Goal: Task Accomplishment & Management: Use online tool/utility

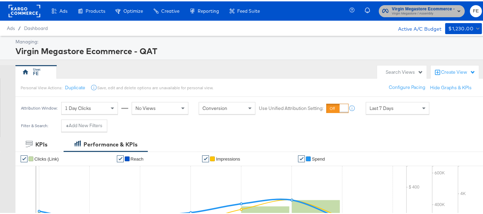
click at [435, 10] on span "Virgin Megastore / Assembly" at bounding box center [423, 13] width 63 height 6
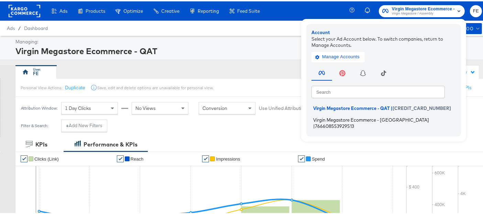
click at [362, 117] on span "Virgin Megastore Ecommerce - [GEOGRAPHIC_DATA]" at bounding box center [371, 118] width 116 height 6
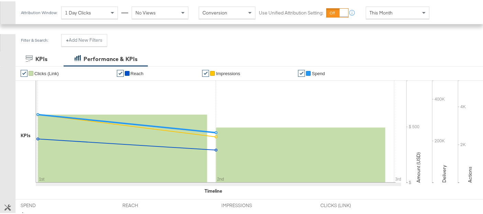
scroll to position [185, 0]
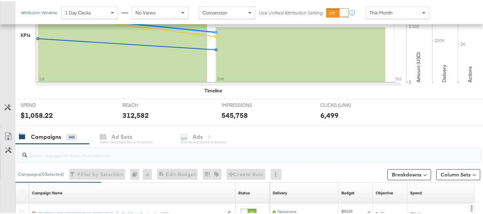
click at [42, 152] on input "search" at bounding box center [233, 150] width 412 height 13
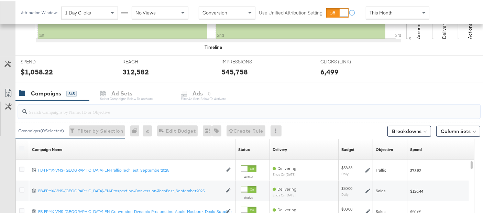
scroll to position [237, 0]
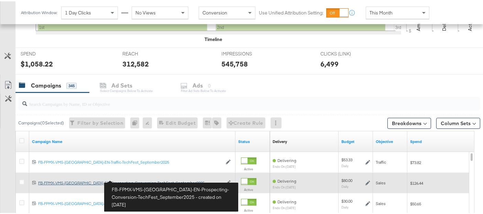
click at [121, 179] on div "FB-FPMX-VMS-[GEOGRAPHIC_DATA]-EN-Prospecting-Conversion-TechFest_September2025 …" at bounding box center [130, 182] width 184 height 6
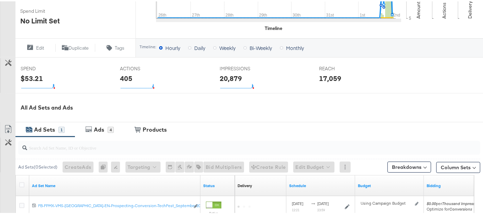
scroll to position [306, 0]
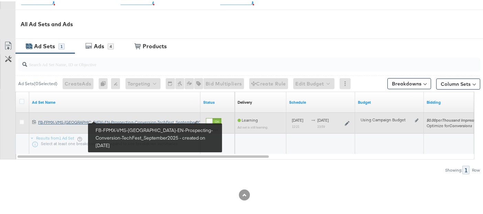
click at [149, 119] on div "FB-FPMX-VMS-[GEOGRAPHIC_DATA]-EN-Prospecting-Conversion-TechFest_September2025 …" at bounding box center [114, 121] width 152 height 6
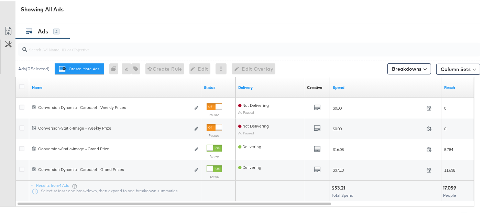
scroll to position [358, 0]
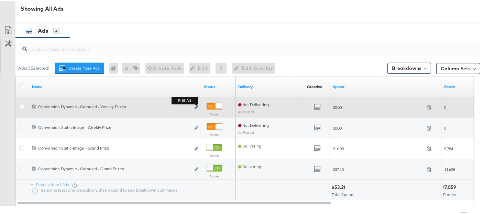
click at [195, 108] on icon "link" at bounding box center [196, 106] width 3 height 4
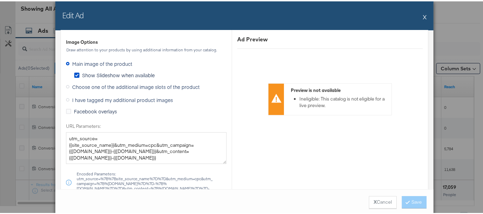
scroll to position [753, 0]
click at [66, 108] on icon at bounding box center [68, 110] width 5 height 5
click at [0, 0] on input "Facebook overlays" at bounding box center [0, 0] width 0 height 0
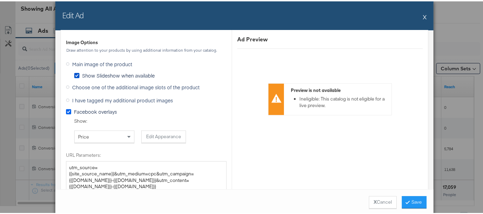
click at [66, 108] on icon at bounding box center [68, 110] width 5 height 5
click at [0, 0] on input "Facebook overlays" at bounding box center [0, 0] width 0 height 0
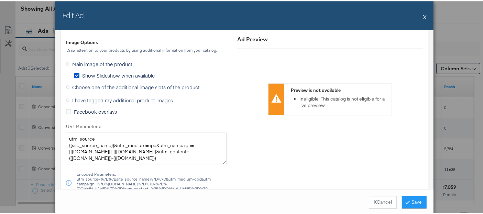
click at [66, 83] on label "Choose one of the additional image slots of the product" at bounding box center [134, 85] width 137 height 10
click at [0, 0] on input "Choose one of the additional image slots of the product" at bounding box center [0, 0] width 0 height 0
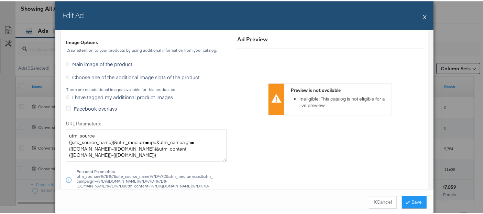
click at [66, 61] on icon at bounding box center [67, 62] width 3 height 3
click at [0, 0] on input "Main image of the product" at bounding box center [0, 0] width 0 height 0
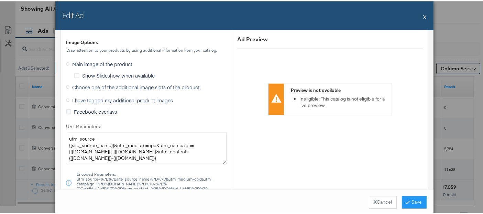
click at [66, 94] on label "I have tagged my additional product images" at bounding box center [121, 99] width 110 height 10
click at [0, 0] on input "I have tagged my additional product images" at bounding box center [0, 0] width 0 height 0
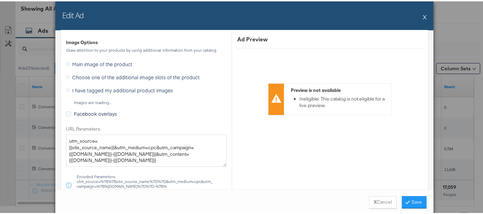
click at [66, 75] on label "Choose one of the additional image slots of the product" at bounding box center [134, 76] width 137 height 10
click at [0, 0] on input "Choose one of the additional image slots of the product" at bounding box center [0, 0] width 0 height 0
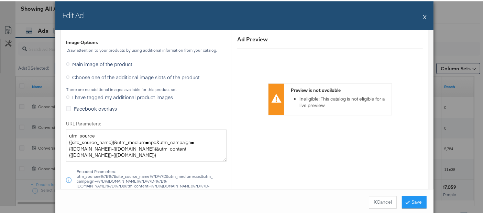
click at [66, 59] on label "Main image of the product" at bounding box center [100, 62] width 69 height 10
click at [0, 0] on input "Main image of the product" at bounding box center [0, 0] width 0 height 0
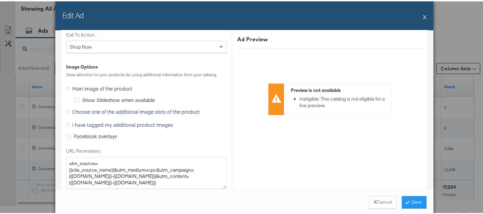
scroll to position [729, 0]
click at [82, 107] on span "Choose one of the additional image slots of the product" at bounding box center [136, 110] width 128 height 7
click at [0, 0] on input "Choose one of the additional image slots of the product" at bounding box center [0, 0] width 0 height 0
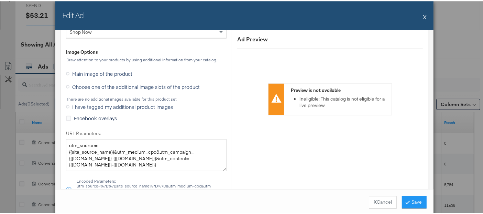
scroll to position [743, 0]
click at [96, 70] on span "Main image of the product" at bounding box center [102, 72] width 60 height 7
click at [0, 0] on input "Main image of the product" at bounding box center [0, 0] width 0 height 0
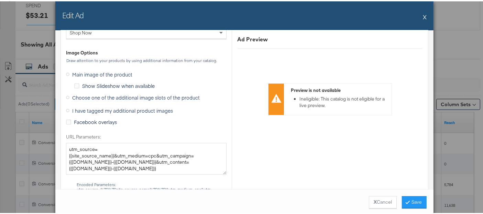
click at [68, 94] on label "Choose one of the additional image slots of the product" at bounding box center [134, 96] width 137 height 10
click at [0, 0] on input "Choose one of the additional image slots of the product" at bounding box center [0, 0] width 0 height 0
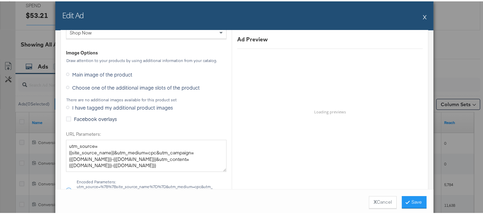
click at [73, 69] on span "Main image of the product" at bounding box center [102, 72] width 60 height 7
click at [0, 0] on input "Main image of the product" at bounding box center [0, 0] width 0 height 0
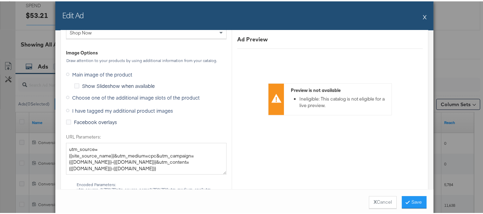
click at [85, 81] on span "Show Slideshow when available" at bounding box center [118, 84] width 73 height 7
click at [0, 0] on input "Show Slideshow when available" at bounding box center [0, 0] width 0 height 0
click at [85, 81] on span "Show Slideshow when available" at bounding box center [118, 84] width 73 height 7
click at [0, 0] on input "Show Slideshow when available" at bounding box center [0, 0] width 0 height 0
click at [406, 200] on button "Save" at bounding box center [414, 200] width 25 height 12
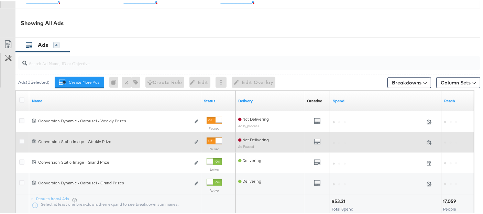
scroll to position [347, 0]
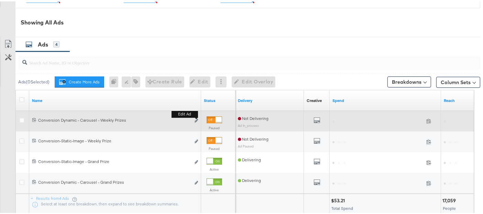
click at [194, 123] on div "Edit ad" at bounding box center [195, 119] width 8 height 7
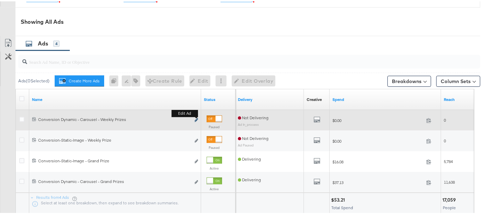
click at [196, 120] on icon "link" at bounding box center [196, 119] width 3 height 4
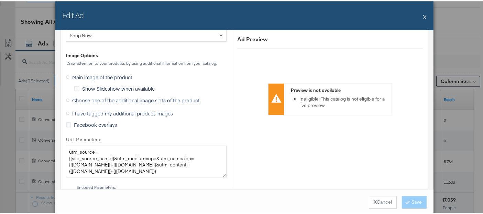
scroll to position [754, 0]
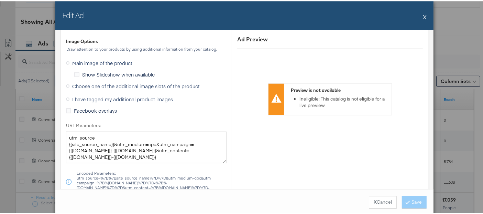
click at [113, 81] on span "Choose one of the additional image slots of the product" at bounding box center [136, 84] width 128 height 7
click at [0, 0] on input "Choose one of the additional image slots of the product" at bounding box center [0, 0] width 0 height 0
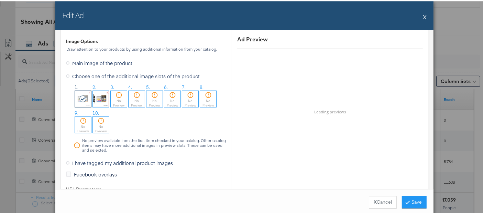
click at [79, 94] on icon at bounding box center [83, 97] width 8 height 7
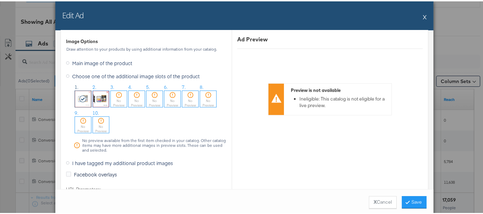
click at [66, 60] on label "Main image of the product" at bounding box center [100, 61] width 69 height 10
click at [0, 0] on input "Main image of the product" at bounding box center [0, 0] width 0 height 0
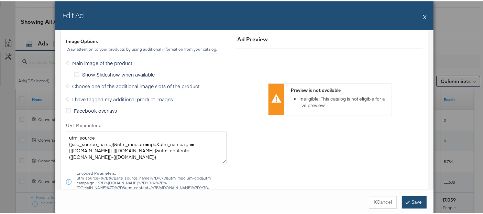
click at [407, 198] on button "Save" at bounding box center [414, 200] width 25 height 12
